Goal: Task Accomplishment & Management: Manage account settings

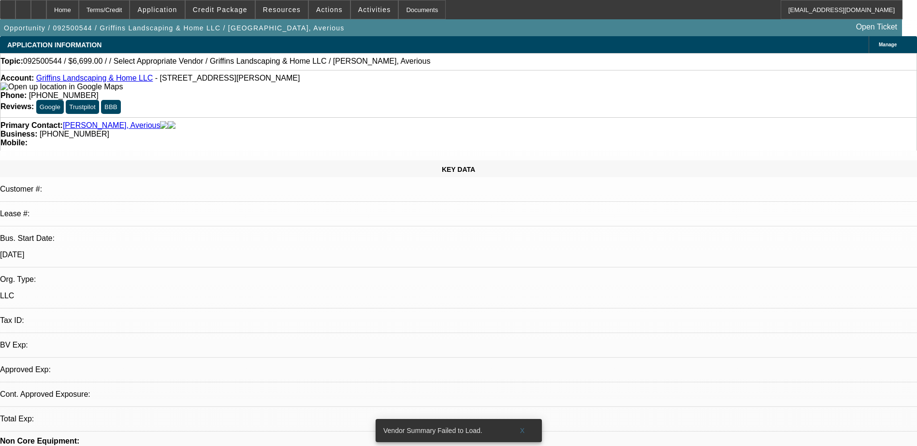
select select "0"
select select "2"
select select "0.1"
select select "4"
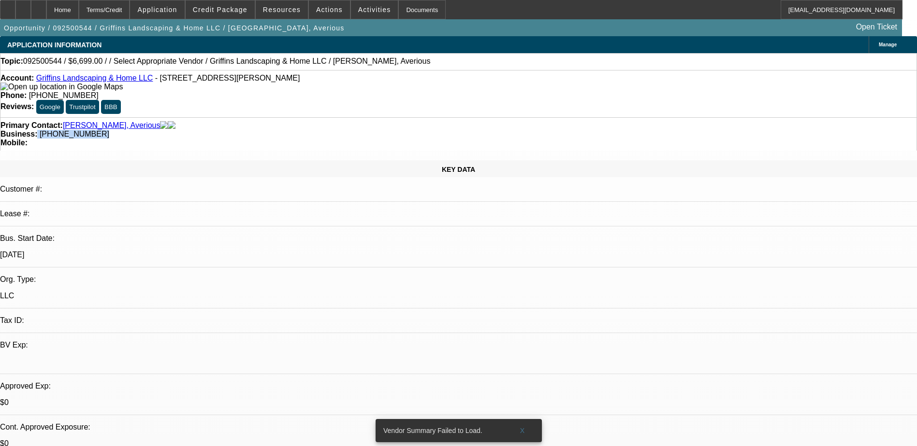
drag, startPoint x: 391, startPoint y: 106, endPoint x: 343, endPoint y: 107, distance: 48.3
click at [343, 130] on div "Business: [PHONE_NUMBER]" at bounding box center [458, 134] width 916 height 9
drag, startPoint x: 343, startPoint y: 107, endPoint x: 362, endPoint y: 106, distance: 19.3
copy div "[PHONE_NUMBER]"
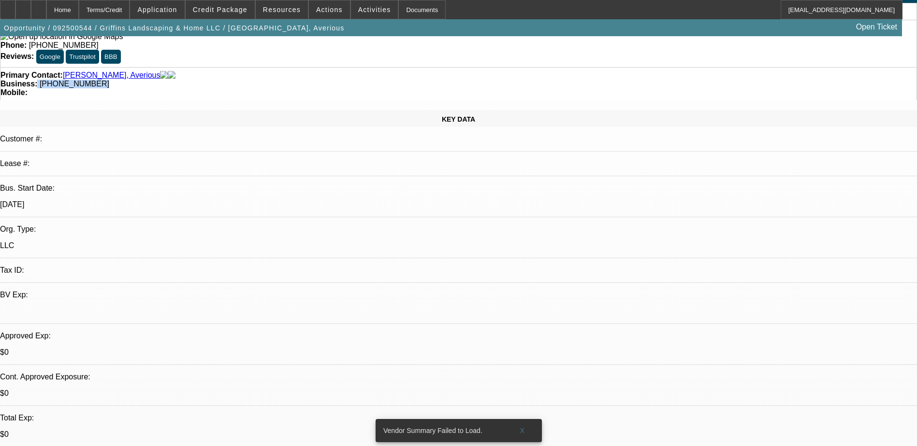
scroll to position [145, 0]
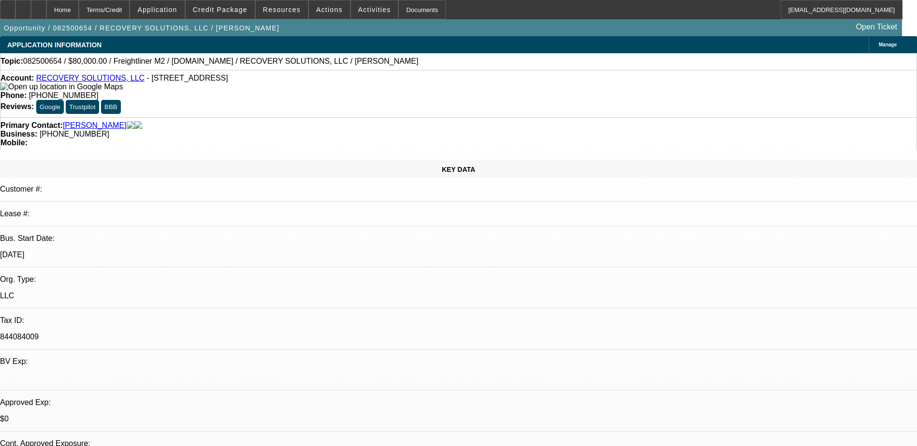
select select "0"
select select "2"
select select "0"
select select "2"
select select "0"
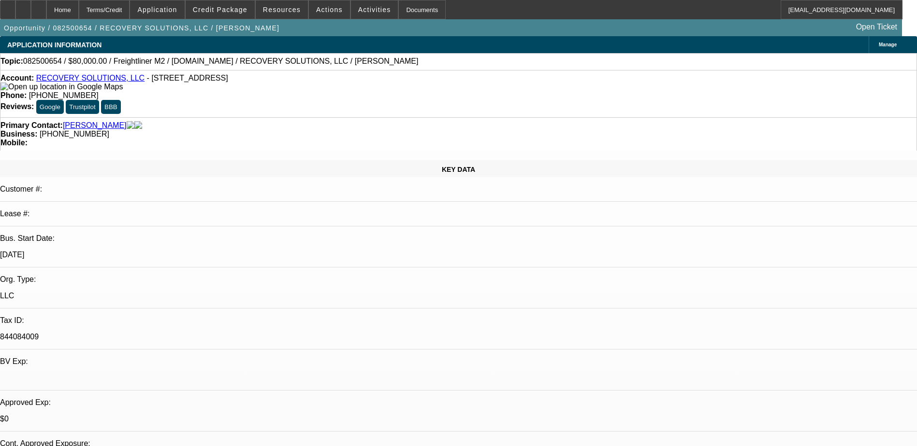
select select "0"
select select "1"
select select "2"
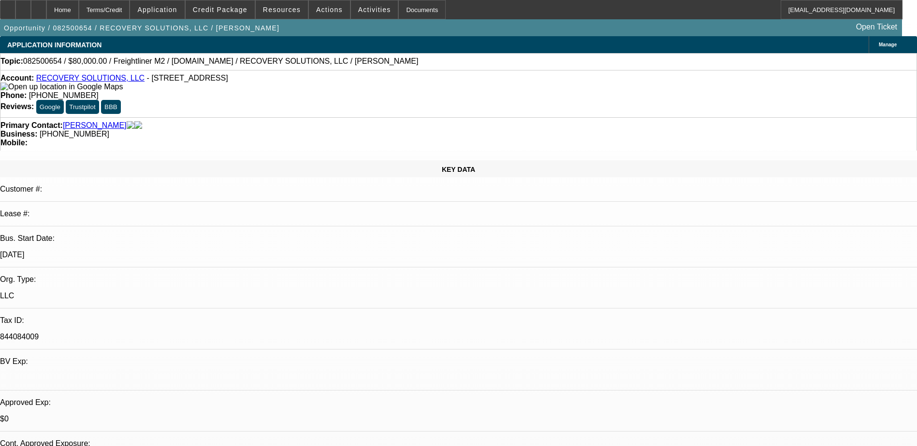
select select "6"
select select "1"
select select "2"
select select "6"
select select "1"
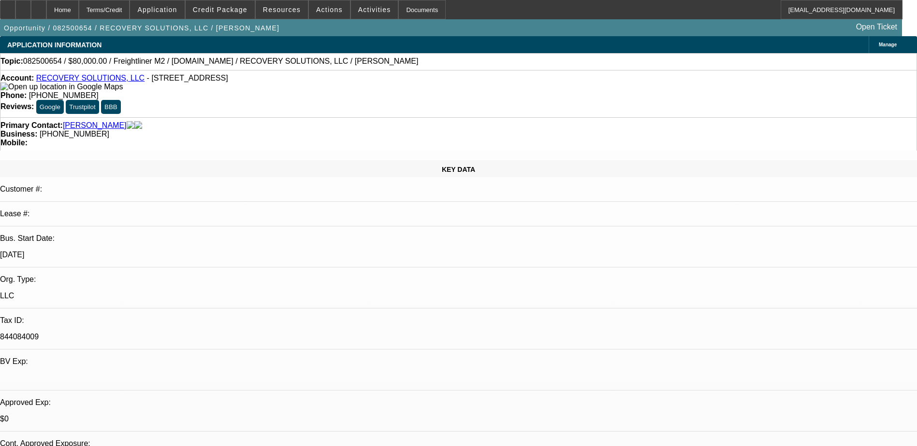
select select "1"
select select "6"
click at [242, 13] on span "Credit Package" at bounding box center [220, 10] width 55 height 8
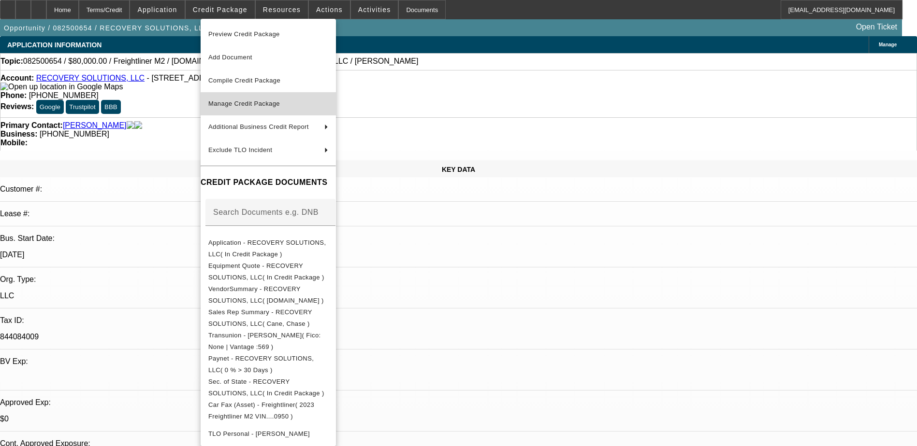
click at [255, 101] on span "Manage Credit Package" at bounding box center [244, 103] width 72 height 7
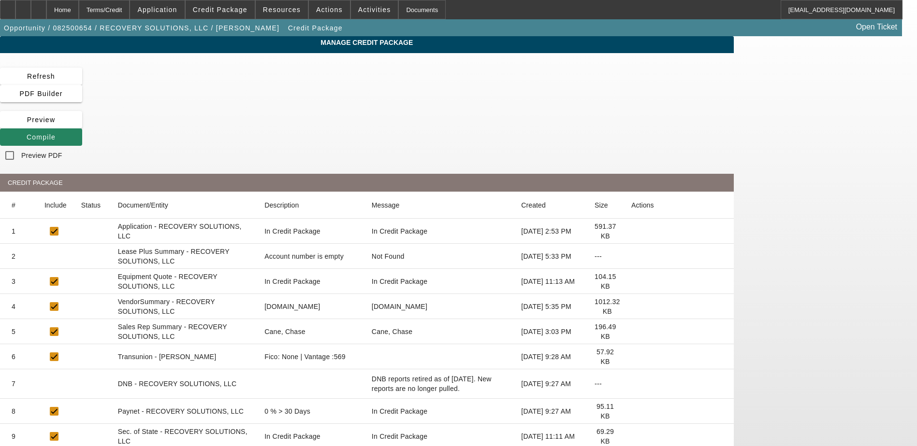
click at [631, 357] on icon at bounding box center [631, 357] width 0 height 0
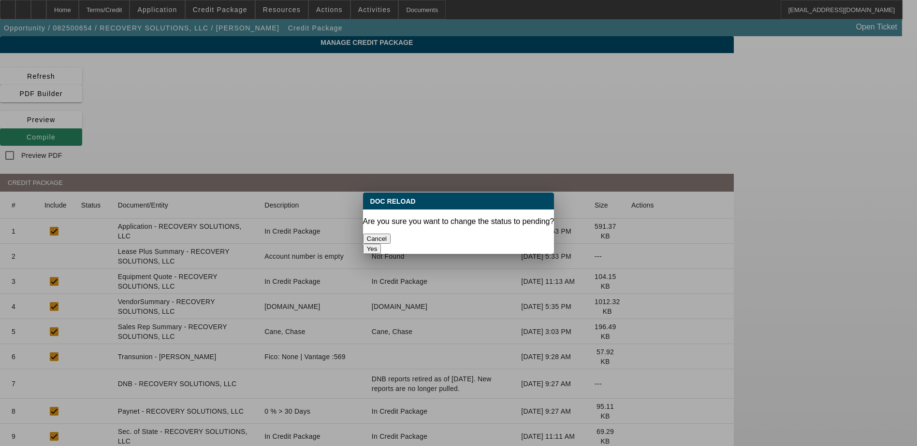
click at [381, 244] on button "Yes" at bounding box center [372, 249] width 18 height 10
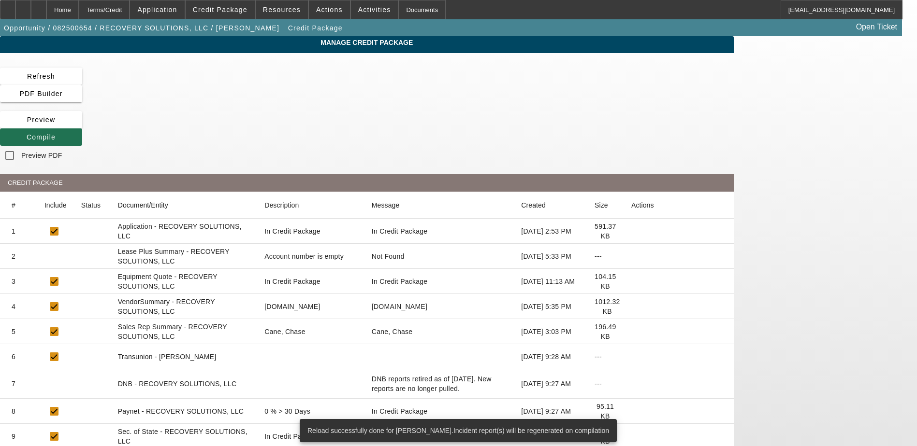
click at [82, 126] on span at bounding box center [41, 137] width 82 height 23
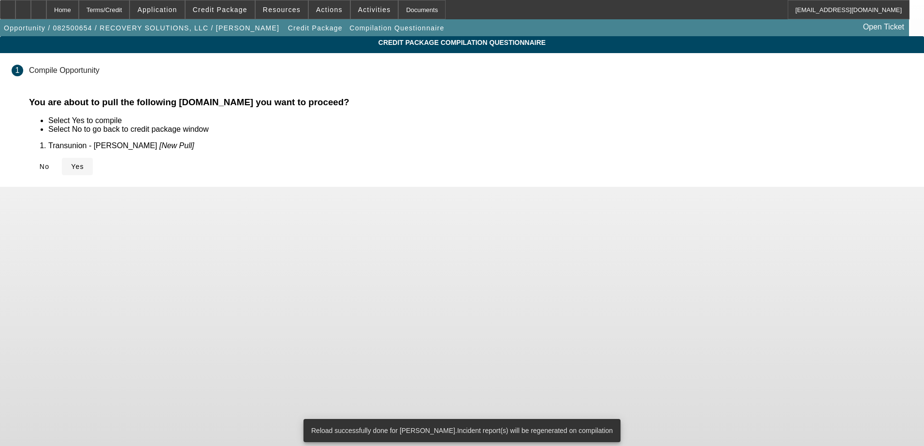
click at [84, 170] on span "Yes" at bounding box center [77, 167] width 13 height 8
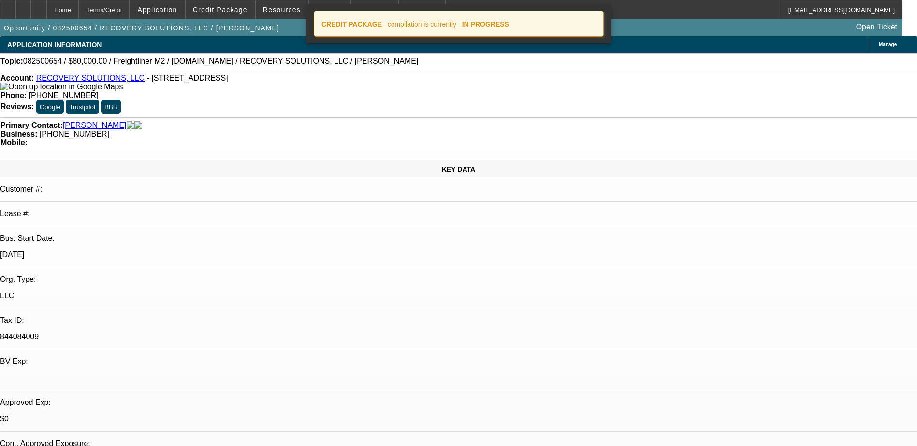
select select "0"
select select "2"
select select "0"
select select "6"
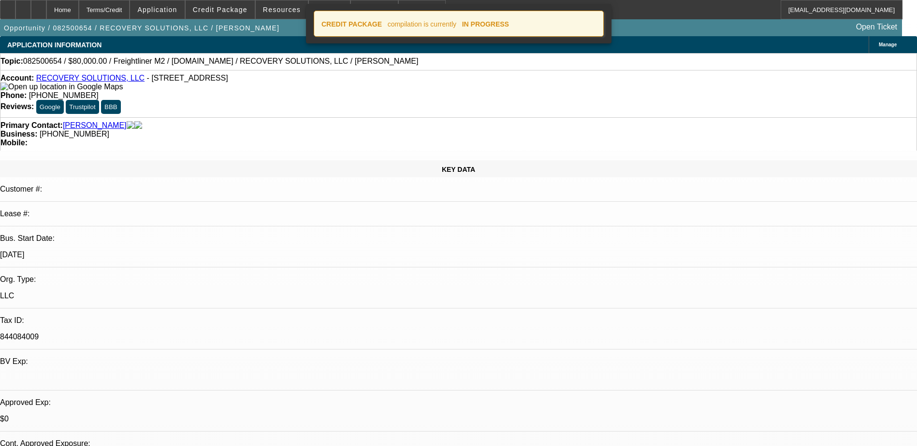
select select "2"
select select "0"
select select "6"
select select "0"
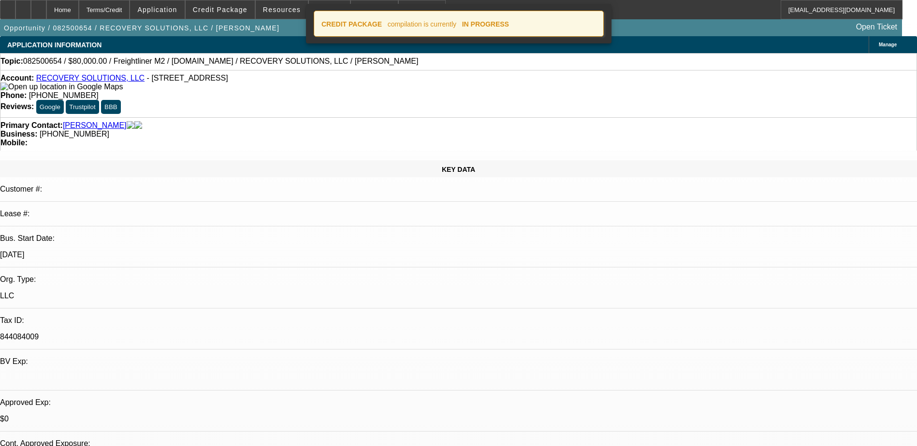
select select "0"
select select "6"
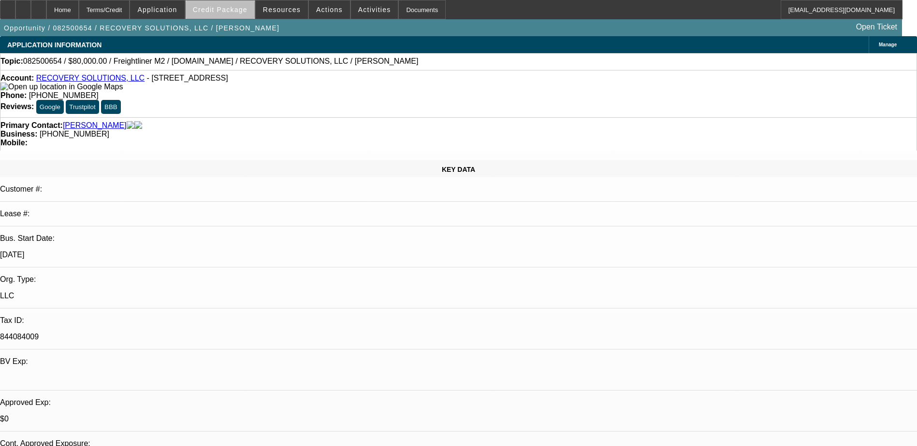
click at [241, 17] on span at bounding box center [220, 9] width 69 height 23
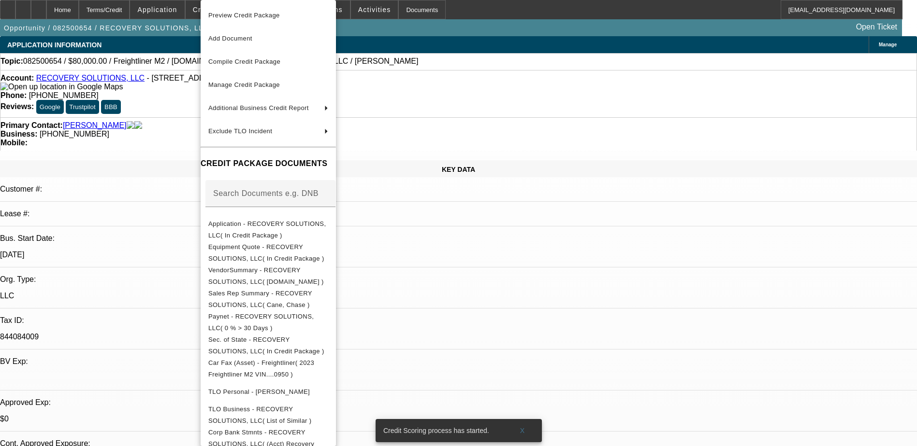
click at [547, 175] on div at bounding box center [458, 223] width 917 height 446
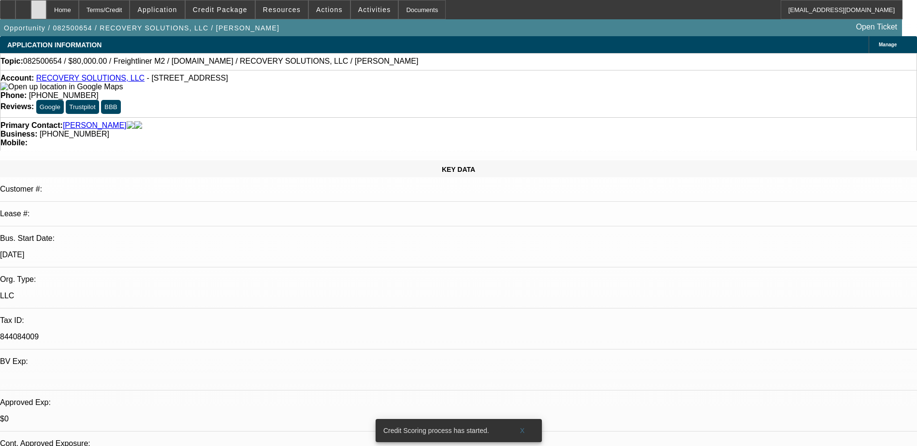
click at [46, 10] on div at bounding box center [38, 9] width 15 height 19
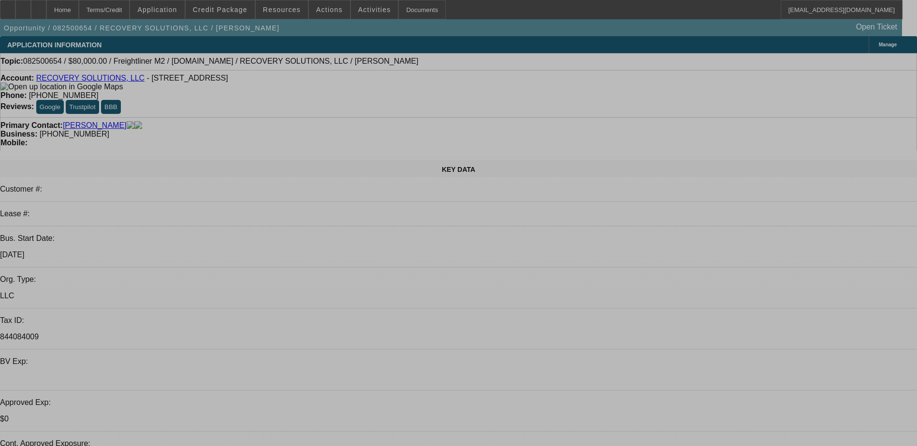
select select "0"
select select "2"
select select "0"
select select "2"
select select "0"
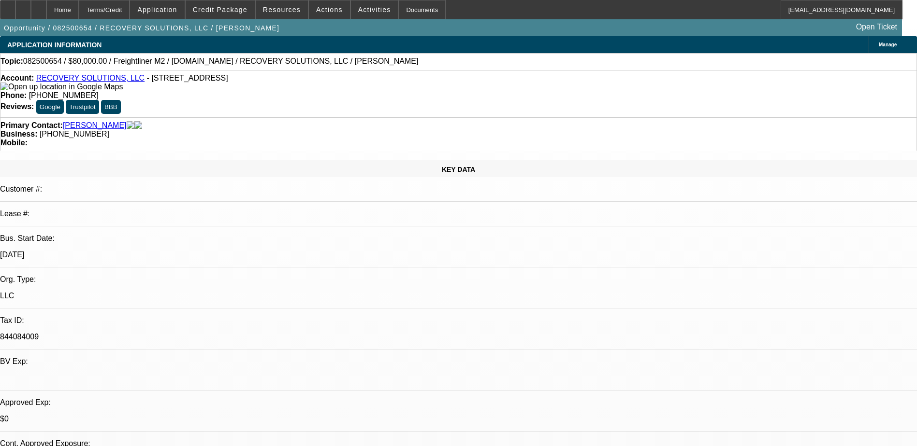
select select "0"
select select "1"
select select "2"
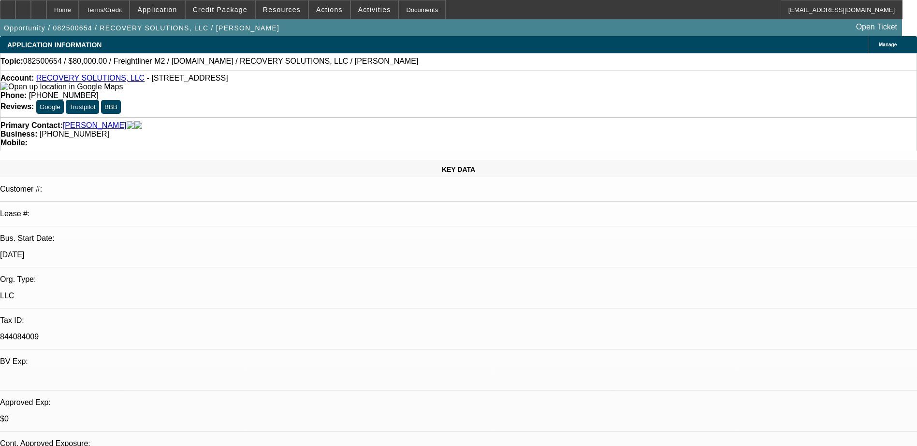
select select "6"
select select "1"
select select "2"
select select "6"
select select "1"
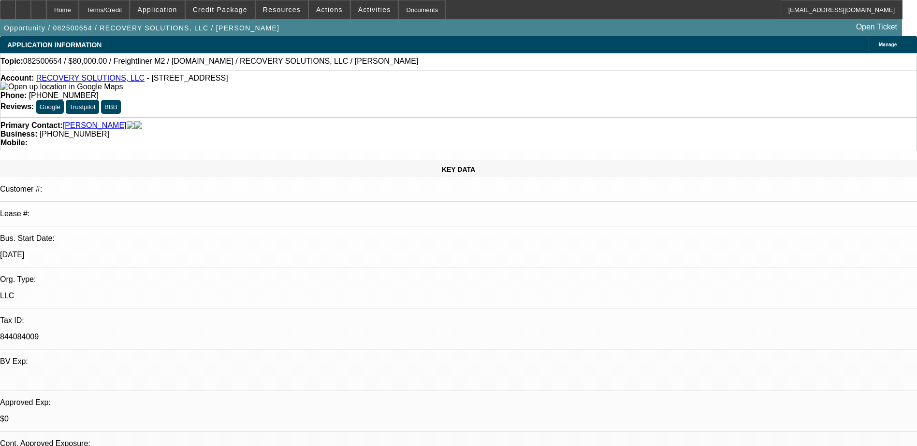
select select "1"
select select "6"
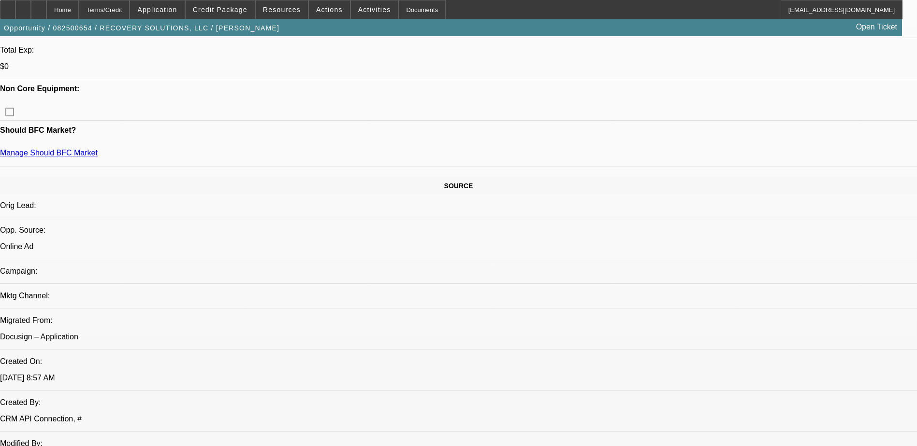
scroll to position [145, 0]
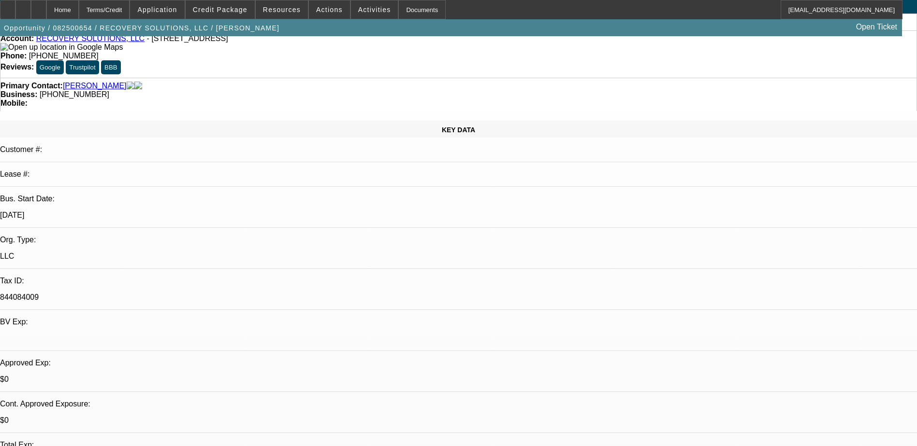
scroll to position [0, 0]
